Goal: Task Accomplishment & Management: Complete application form

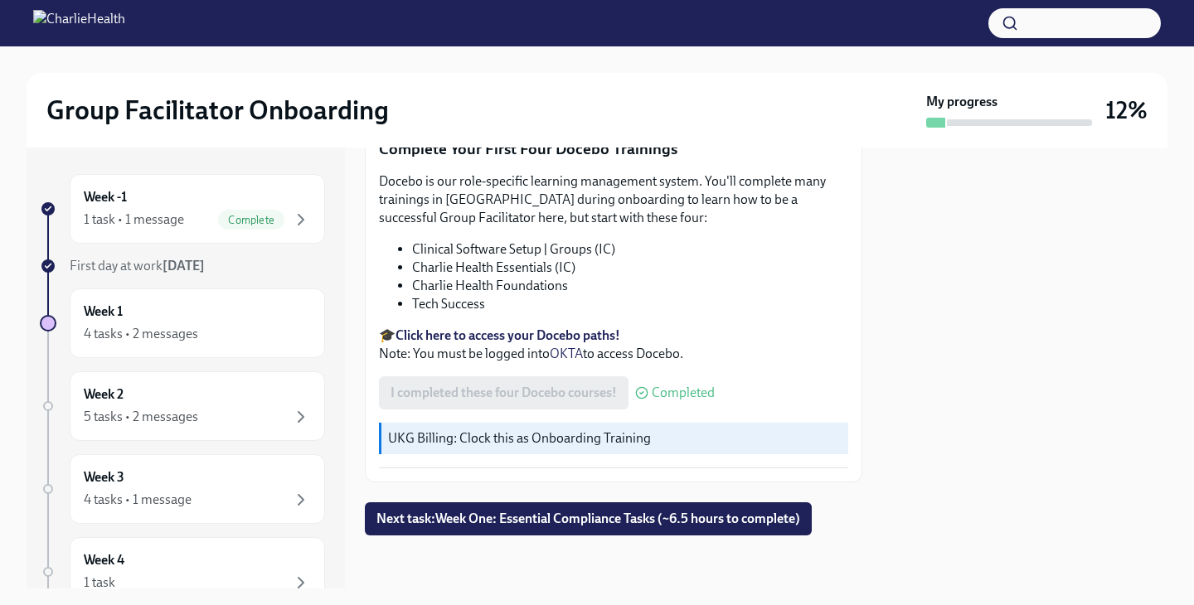
scroll to position [2919, 0]
click at [258, 317] on div "Week 1 4 tasks • 2 messages" at bounding box center [197, 323] width 227 height 41
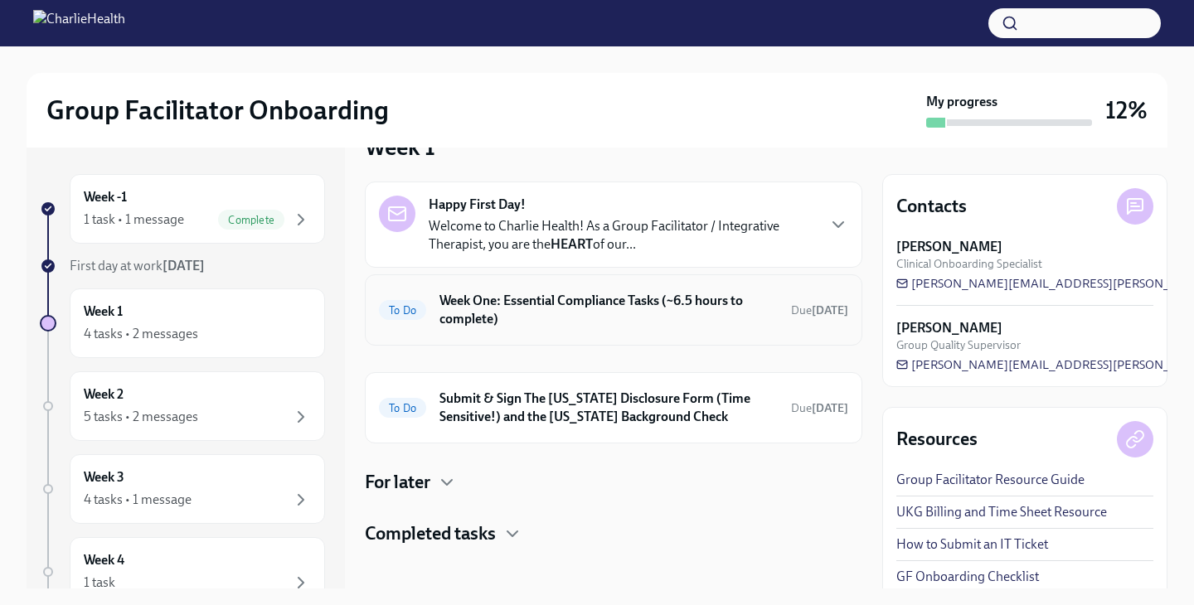
scroll to position [46, 0]
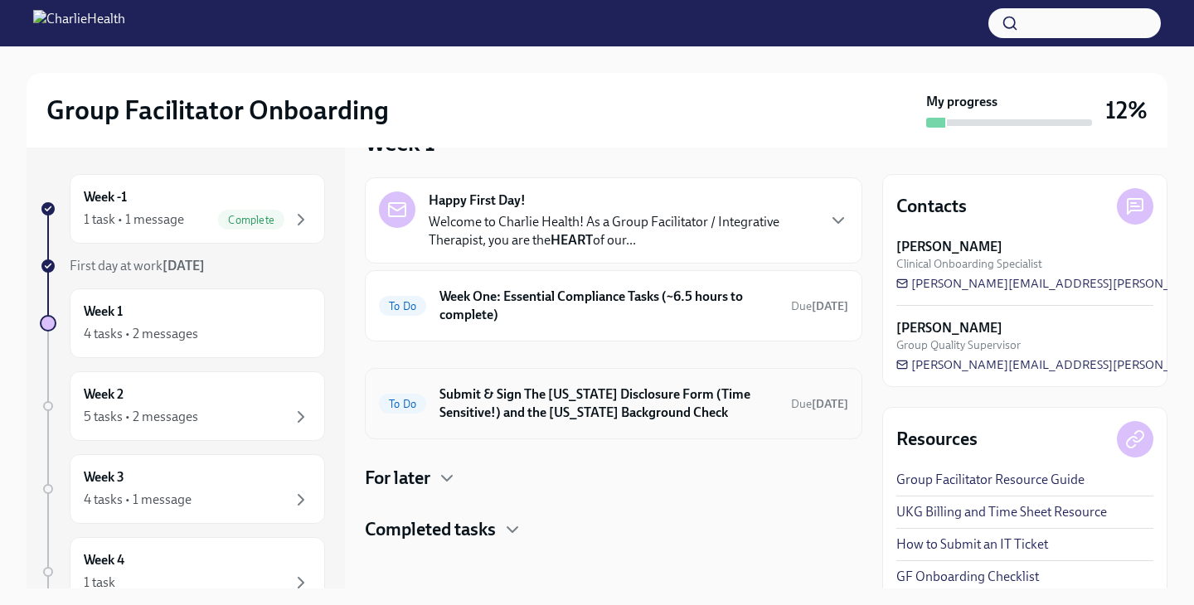
click at [466, 402] on h6 "Submit & Sign The [US_STATE] Disclosure Form (Time Sensitive!) and the [US_STAT…" at bounding box center [608, 403] width 338 height 36
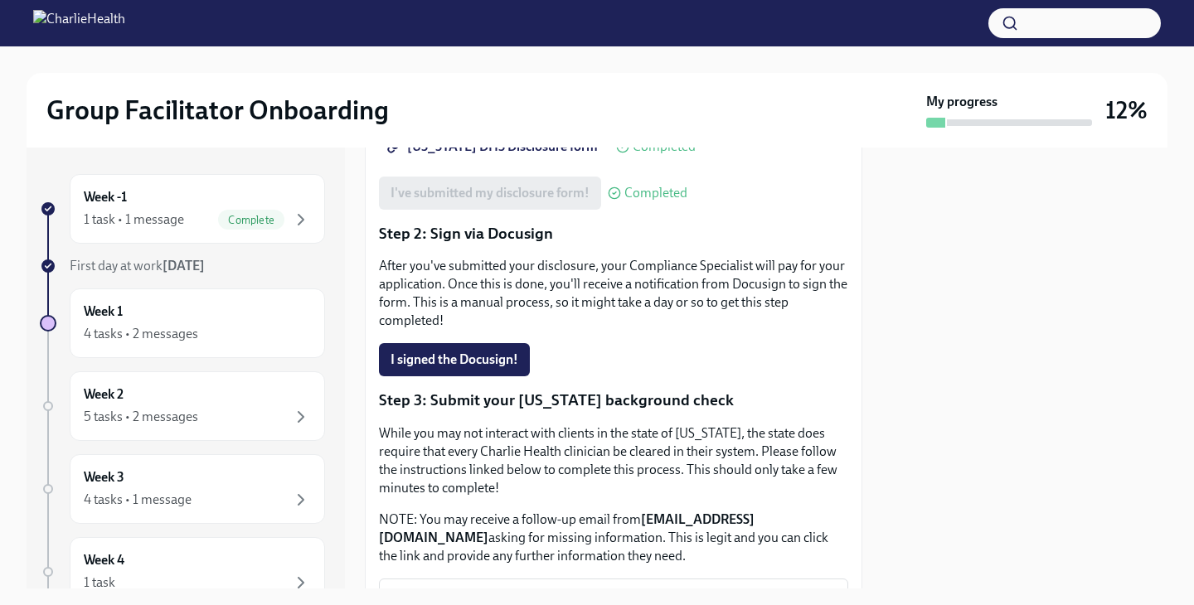
scroll to position [342, 0]
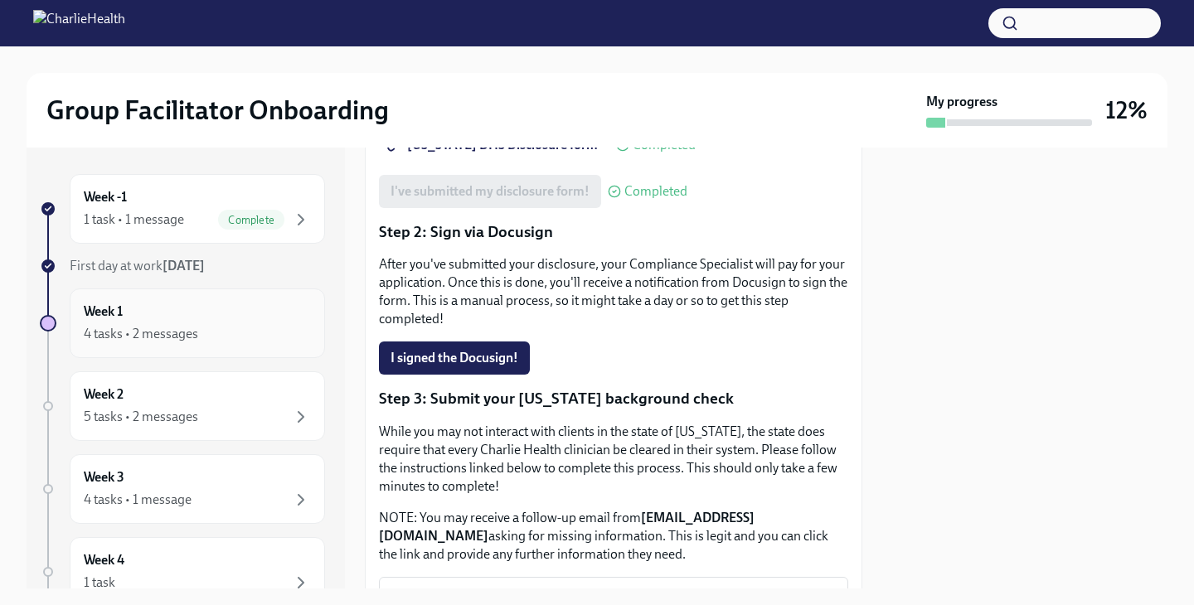
click at [212, 325] on div "4 tasks • 2 messages" at bounding box center [197, 334] width 227 height 20
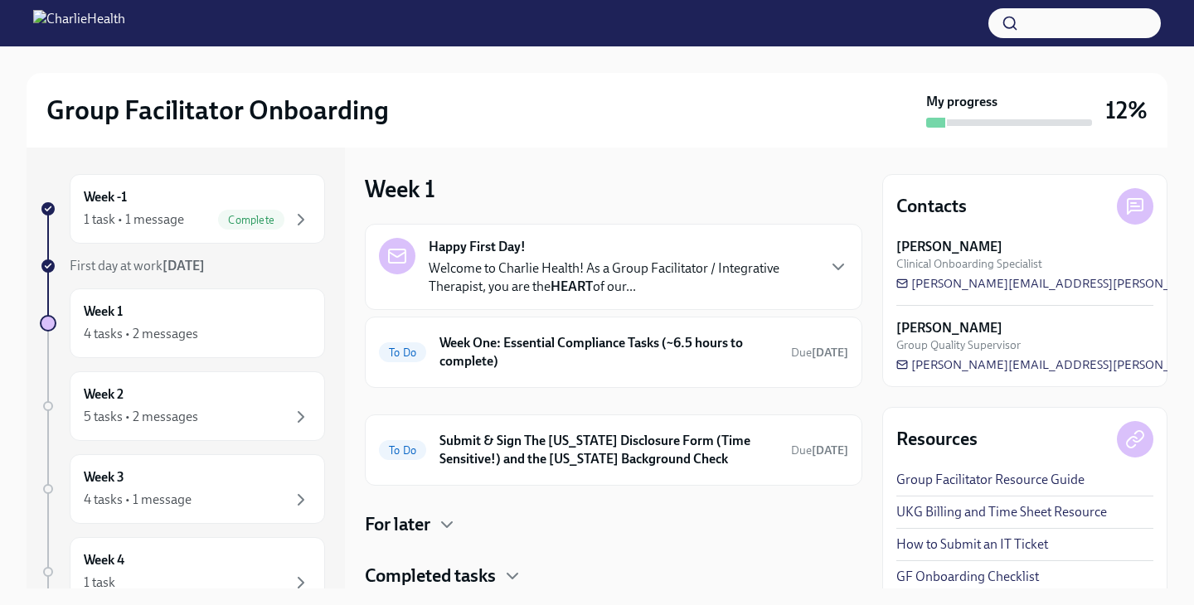
click at [212, 325] on div "4 tasks • 2 messages" at bounding box center [197, 334] width 227 height 20
